Goal: Find specific page/section: Find specific page/section

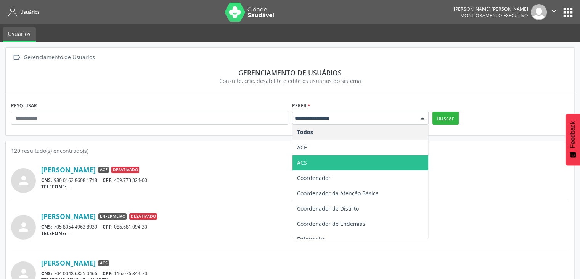
click at [306, 159] on span "ACS" at bounding box center [302, 162] width 10 height 7
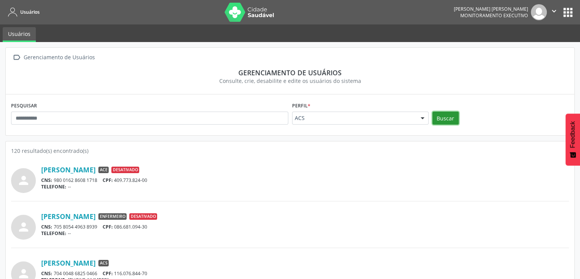
click at [434, 119] on button "Buscar" at bounding box center [446, 117] width 26 height 13
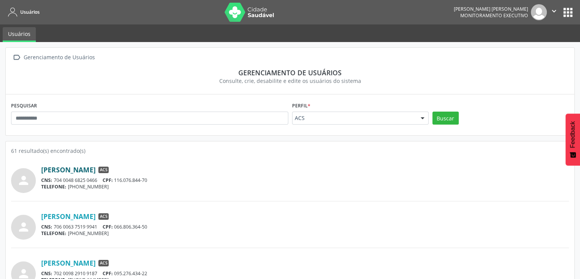
click at [89, 169] on link "[PERSON_NAME]" at bounding box center [68, 169] width 55 height 8
click at [96, 217] on link "[PERSON_NAME]" at bounding box center [68, 216] width 55 height 8
click at [220, 214] on div "[PERSON_NAME] ACS" at bounding box center [305, 216] width 528 height 8
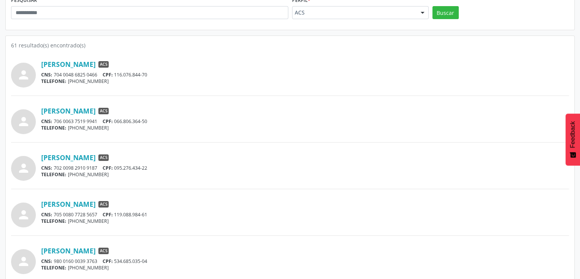
scroll to position [107, 0]
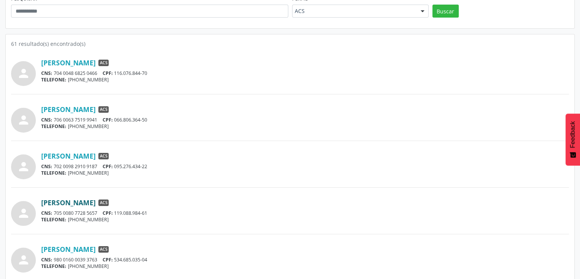
click at [95, 205] on link "[PERSON_NAME]" at bounding box center [68, 202] width 55 height 8
click at [198, 211] on div "CNS: 705 0080 7728 5657 CPF: 119.088.984-61" at bounding box center [305, 212] width 528 height 6
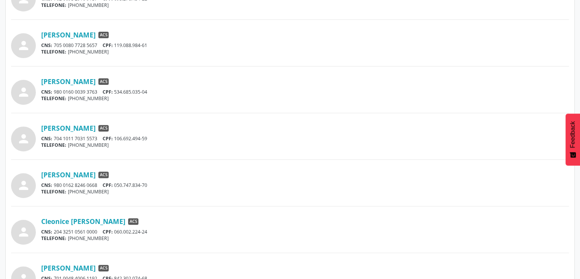
scroll to position [275, 0]
click at [96, 126] on link "[PERSON_NAME]" at bounding box center [68, 127] width 55 height 8
click at [73, 173] on link "[PERSON_NAME]" at bounding box center [68, 174] width 55 height 8
click at [66, 222] on link "Cleonice [PERSON_NAME]" at bounding box center [83, 220] width 84 height 8
click at [186, 219] on div "Cleonice [PERSON_NAME] ACS" at bounding box center [305, 220] width 528 height 8
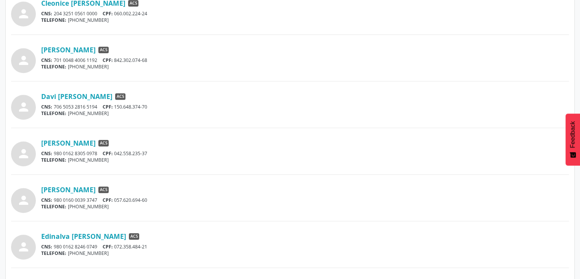
scroll to position [504, 0]
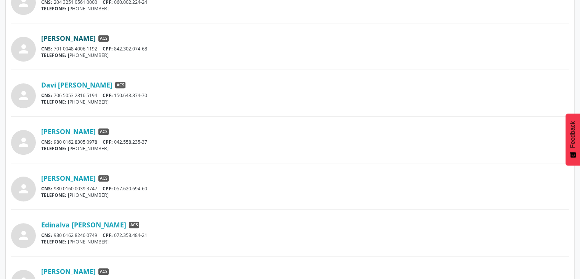
click at [82, 38] on link "[PERSON_NAME]" at bounding box center [68, 38] width 55 height 8
click at [105, 81] on link "Davi [PERSON_NAME]" at bounding box center [76, 85] width 71 height 8
click at [87, 132] on link "[PERSON_NAME]" at bounding box center [68, 131] width 55 height 8
